Goal: Use online tool/utility: Utilize a website feature to perform a specific function

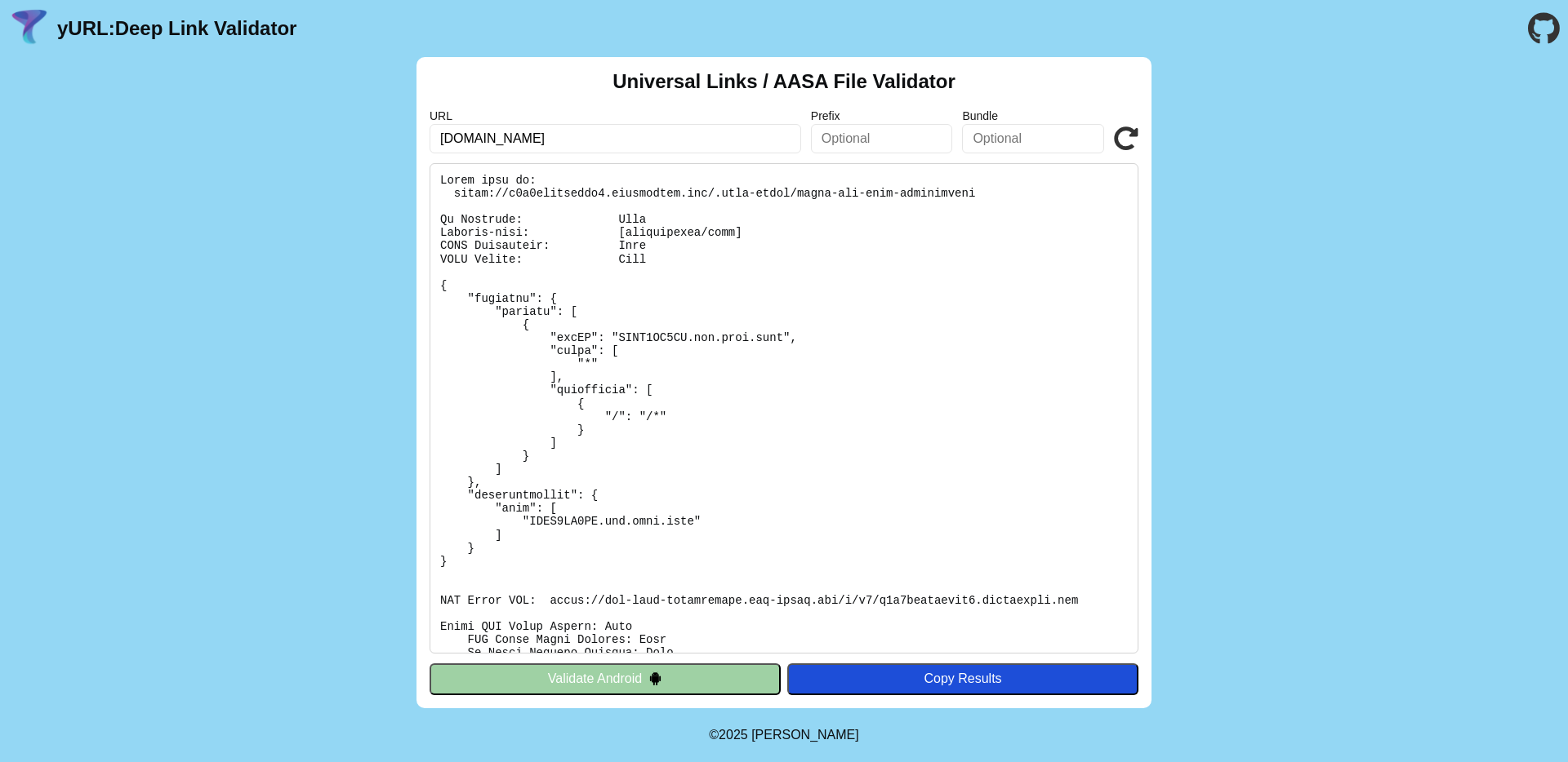
click at [518, 682] on button "Validate Android" at bounding box center [604, 678] width 351 height 31
click at [563, 477] on pre at bounding box center [784, 408] width 708 height 490
click at [1124, 132] on icon at bounding box center [1126, 139] width 25 height 25
click at [1124, 121] on div "URL [DOMAIN_NAME] Prefix Bundle Validate" at bounding box center [784, 132] width 708 height 44
click at [1119, 130] on icon at bounding box center [1126, 139] width 25 height 25
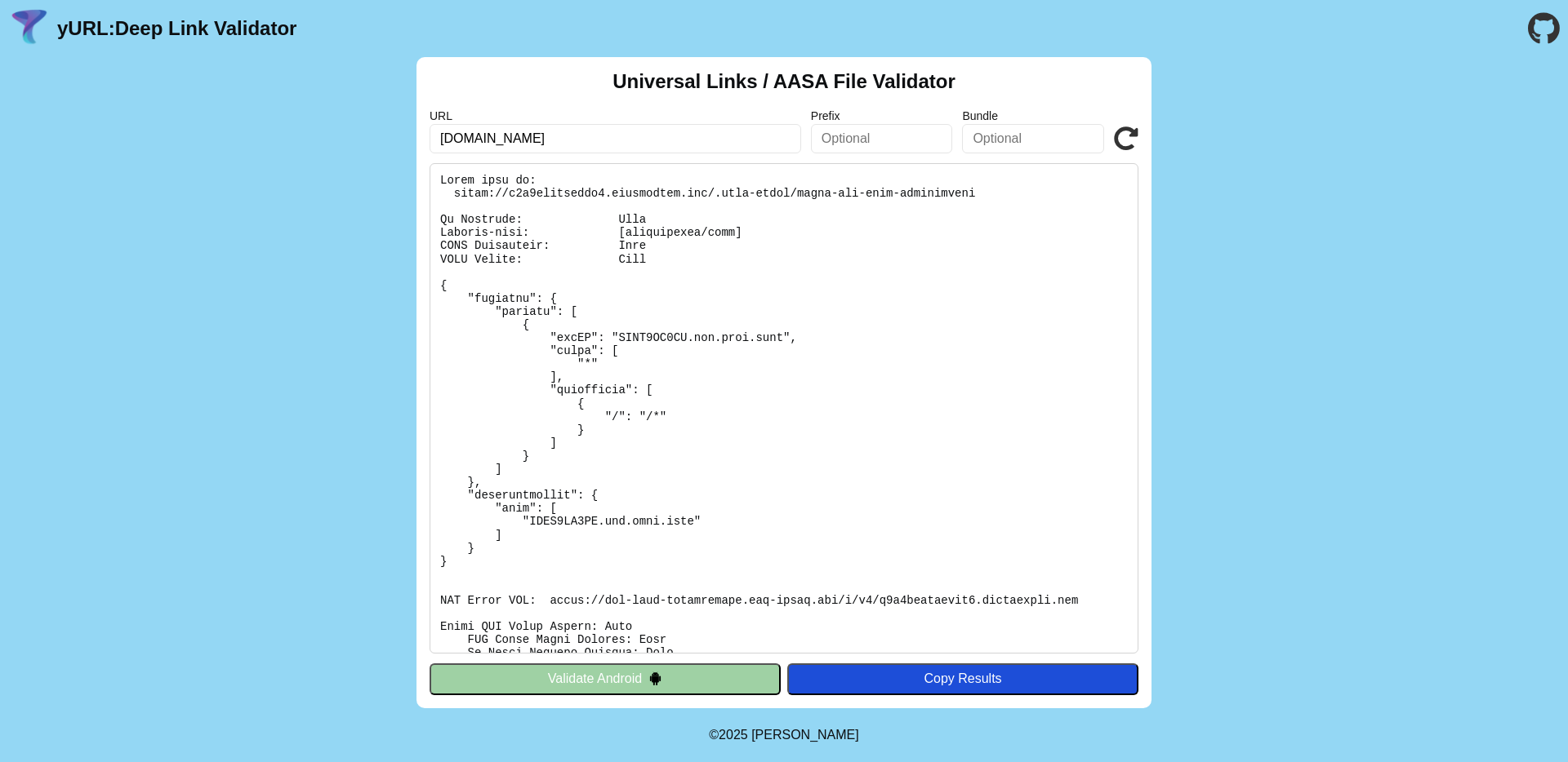
click at [739, 421] on pre at bounding box center [784, 408] width 708 height 490
click at [663, 335] on pre at bounding box center [784, 408] width 708 height 490
copy pre "XJVM4PZ3TR"
click at [624, 257] on pre at bounding box center [784, 408] width 708 height 490
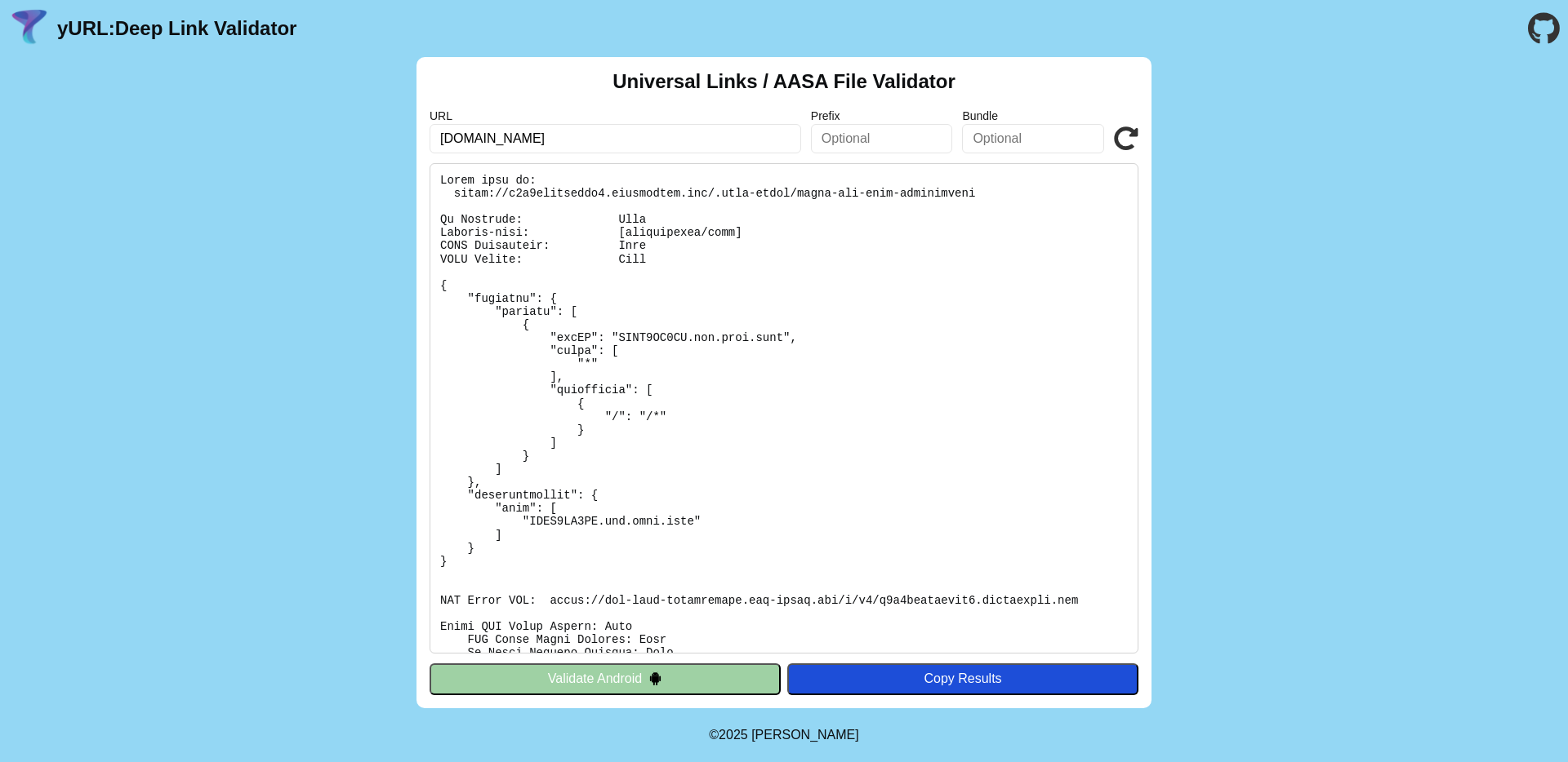
copy body "yURL: Deep Link Validator Universal Links / AASA File Validator URL Prefix Bund…"
click at [638, 304] on pre at bounding box center [784, 408] width 708 height 490
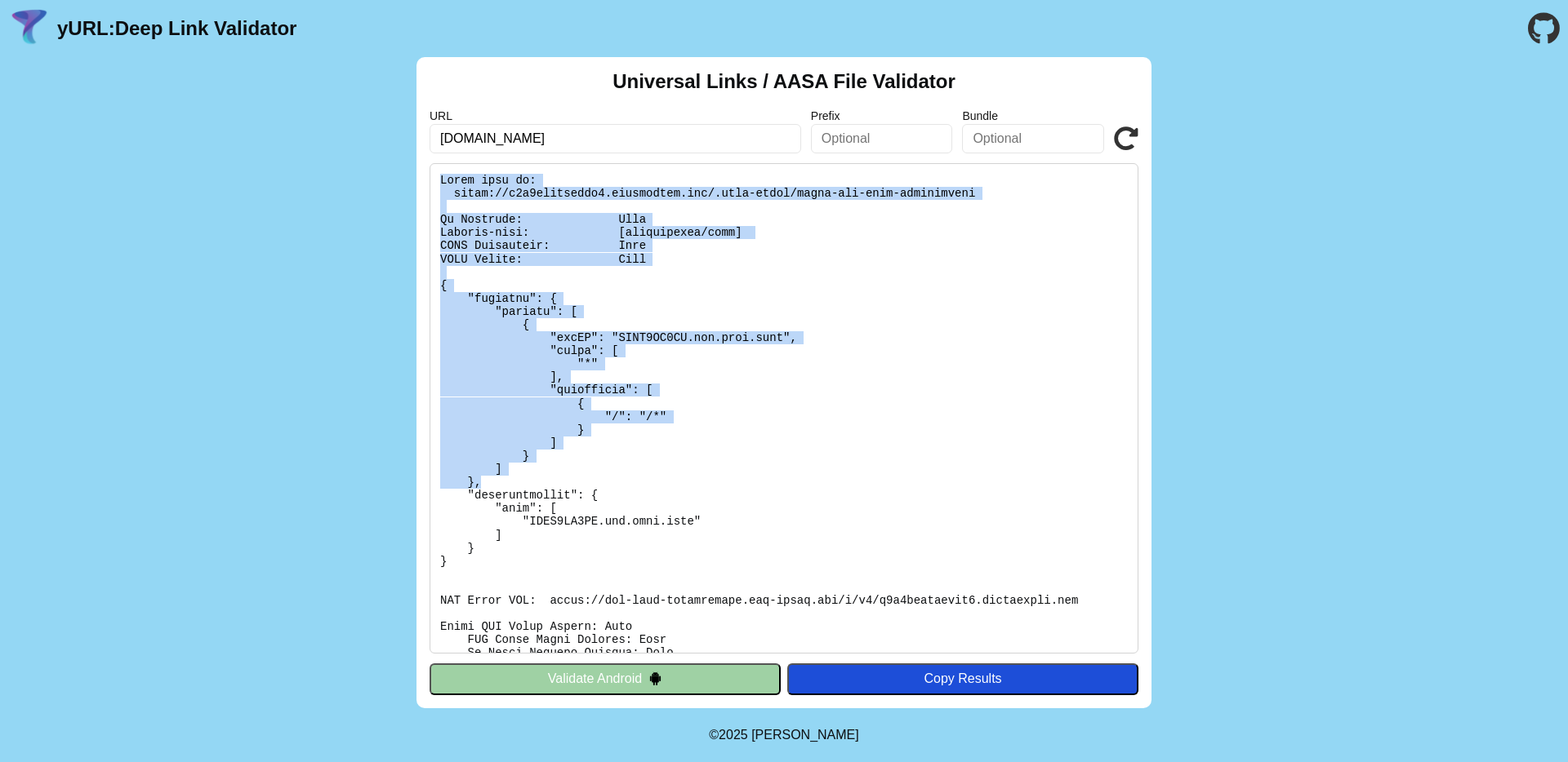
drag, startPoint x: 443, startPoint y: 173, endPoint x: 792, endPoint y: 479, distance: 464.2
click at [792, 479] on pre at bounding box center [784, 408] width 708 height 490
click at [523, 551] on pre at bounding box center [784, 408] width 708 height 490
click at [555, 559] on pre at bounding box center [784, 408] width 708 height 490
click at [841, 313] on pre at bounding box center [784, 408] width 708 height 490
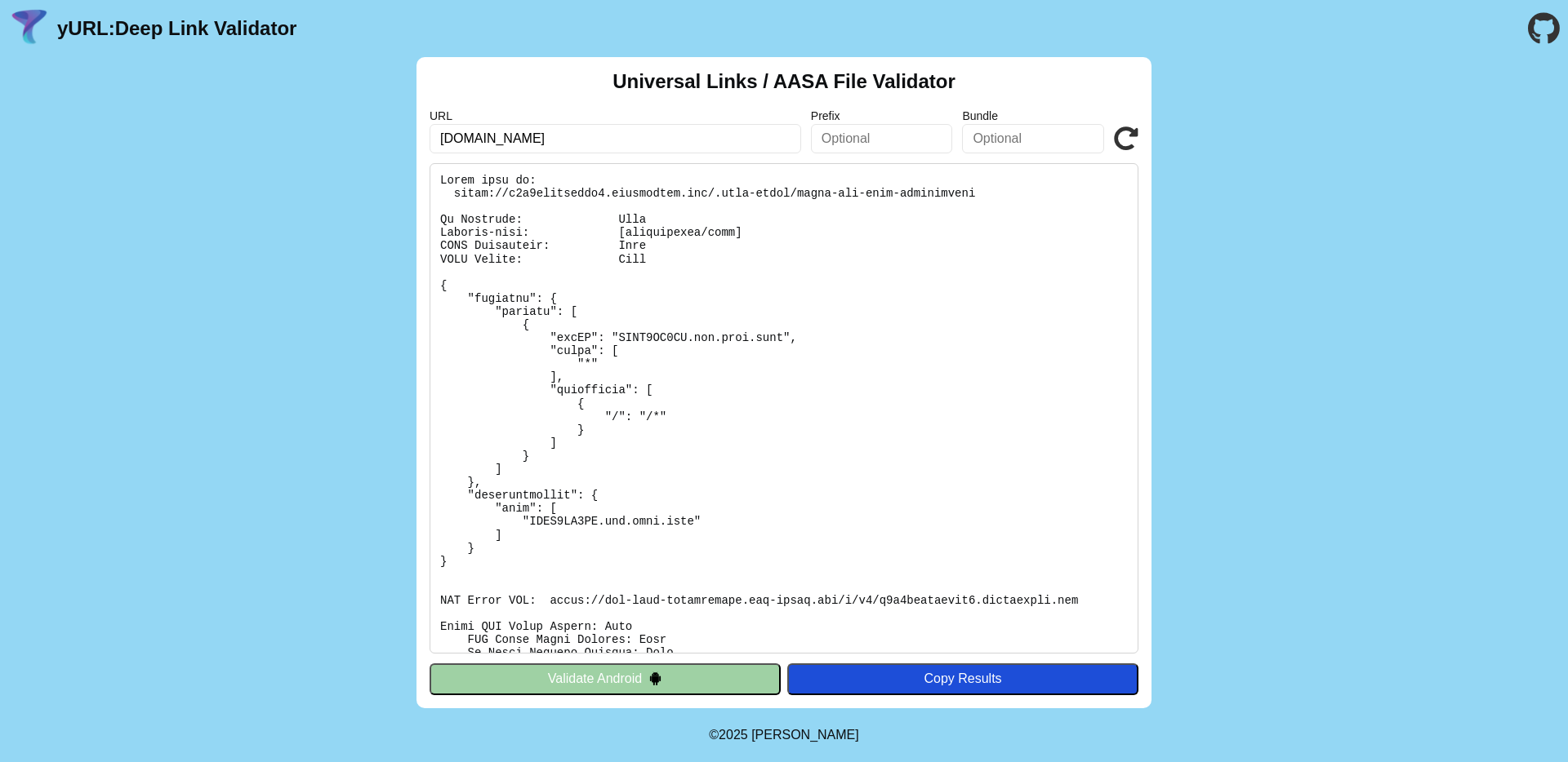
click at [634, 140] on input "d2k8ikwstaamh5.cloudfront.net" at bounding box center [615, 138] width 372 height 29
paste input "1h1aii1pasvr3"
type input "[DOMAIN_NAME]"
click at [1125, 133] on icon at bounding box center [1126, 139] width 25 height 25
click at [591, 146] on input "[DOMAIN_NAME]" at bounding box center [615, 138] width 372 height 29
